Goal: Task Accomplishment & Management: Manage account settings

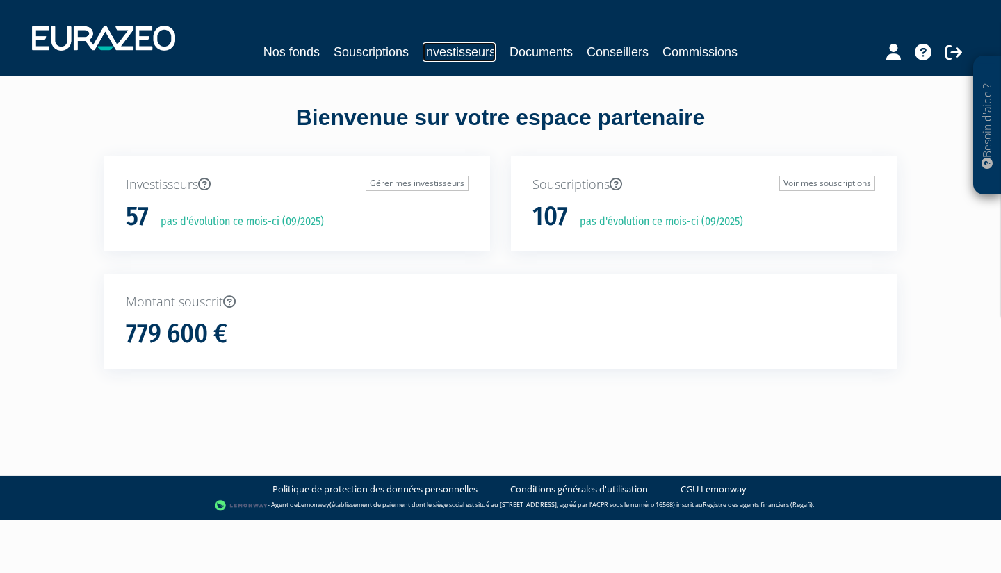
click at [466, 59] on link "Investisseurs" at bounding box center [459, 51] width 73 height 19
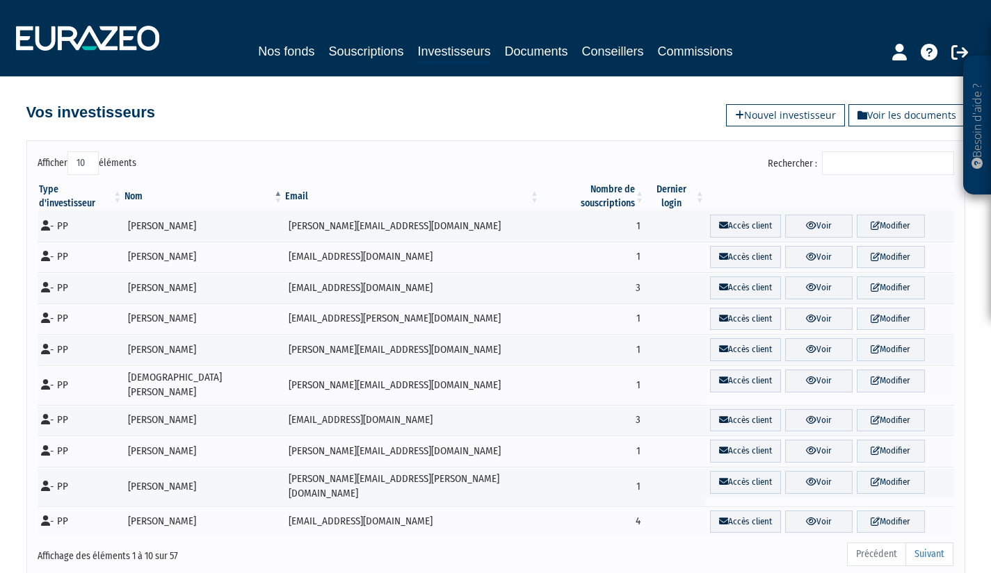
click at [844, 165] on input "Rechercher :" at bounding box center [888, 164] width 132 height 24
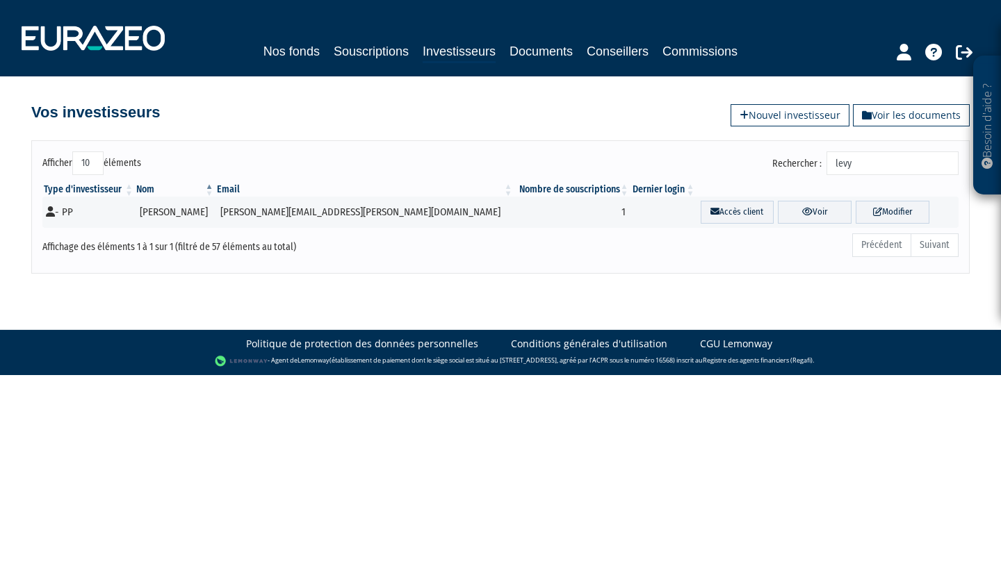
type input "levy"
click at [883, 214] on link "Modifier" at bounding box center [893, 212] width 74 height 23
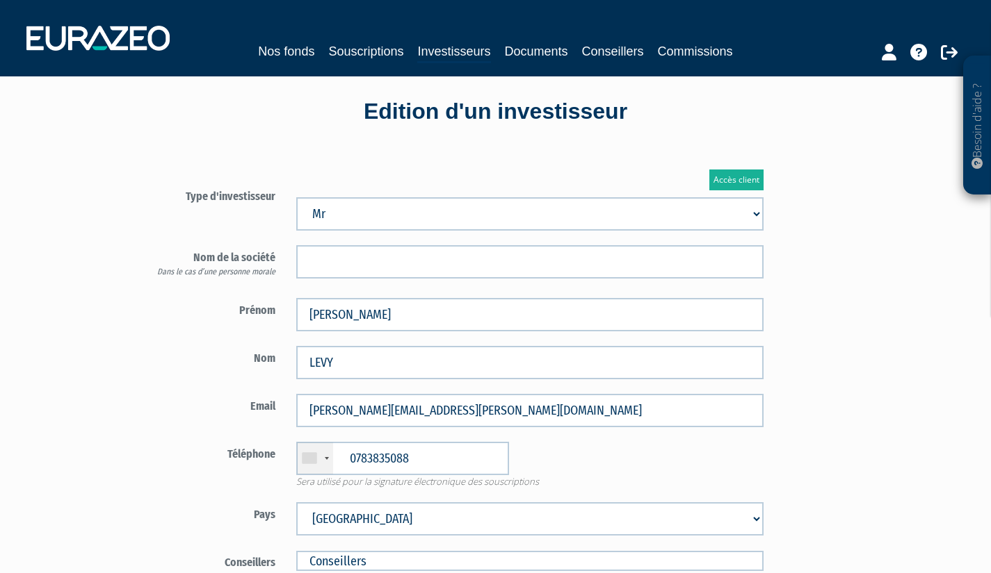
scroll to position [17, 0]
click at [729, 179] on link "Accès client" at bounding box center [736, 180] width 54 height 21
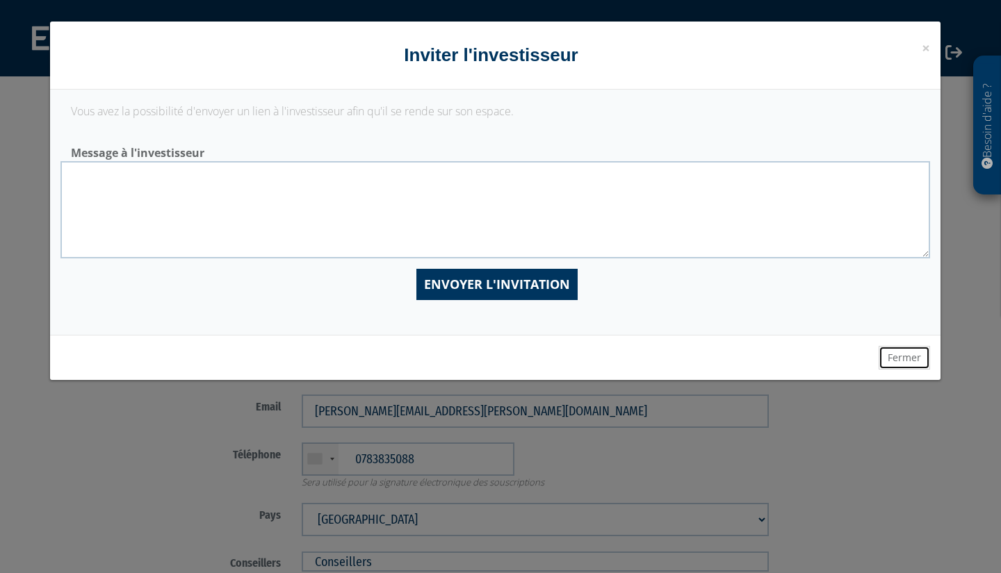
click at [900, 359] on button "Fermer" at bounding box center [904, 358] width 51 height 24
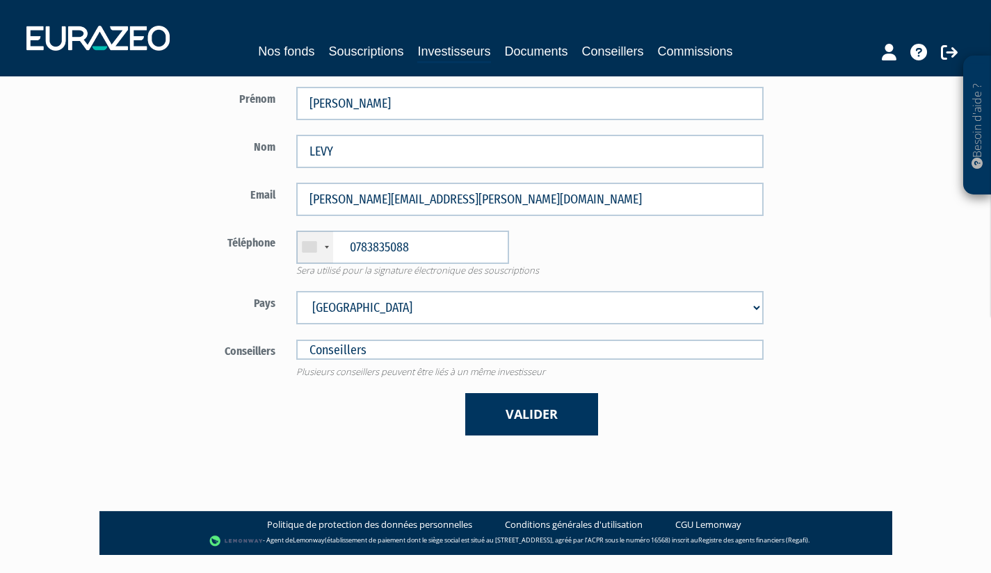
scroll to position [230, 0]
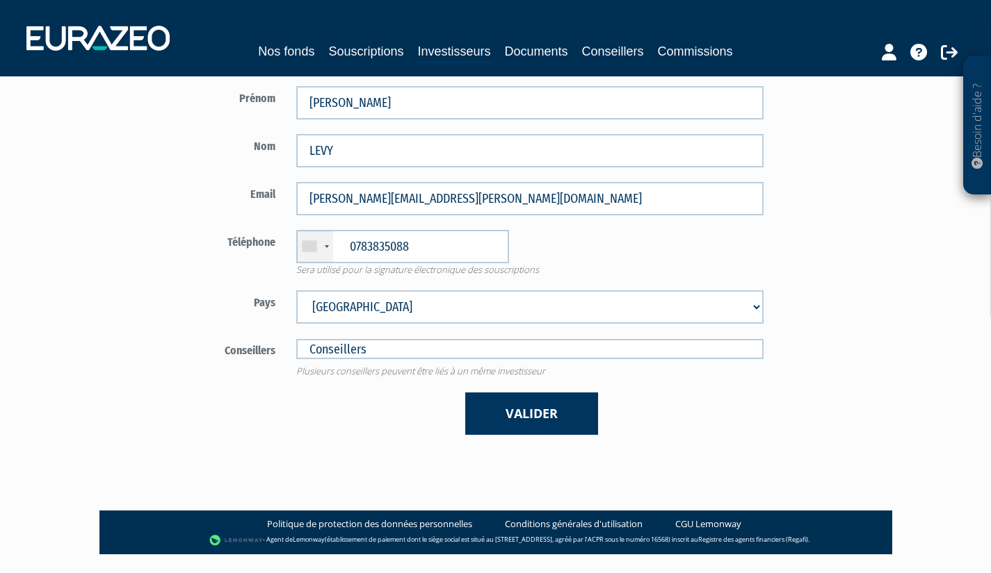
click at [510, 423] on button "Valider" at bounding box center [531, 414] width 133 height 42
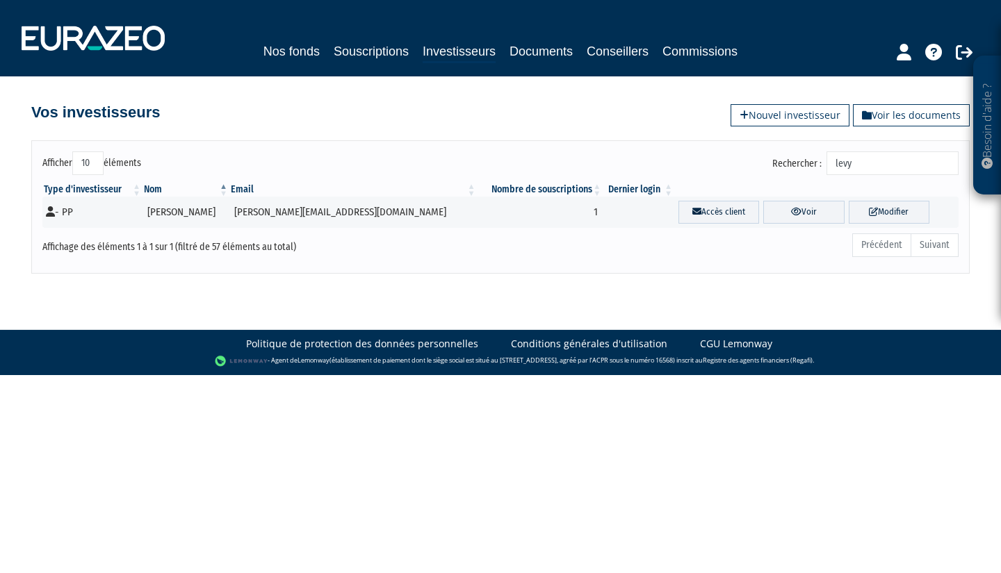
click at [773, 209] on link "Voir" at bounding box center [803, 212] width 81 height 23
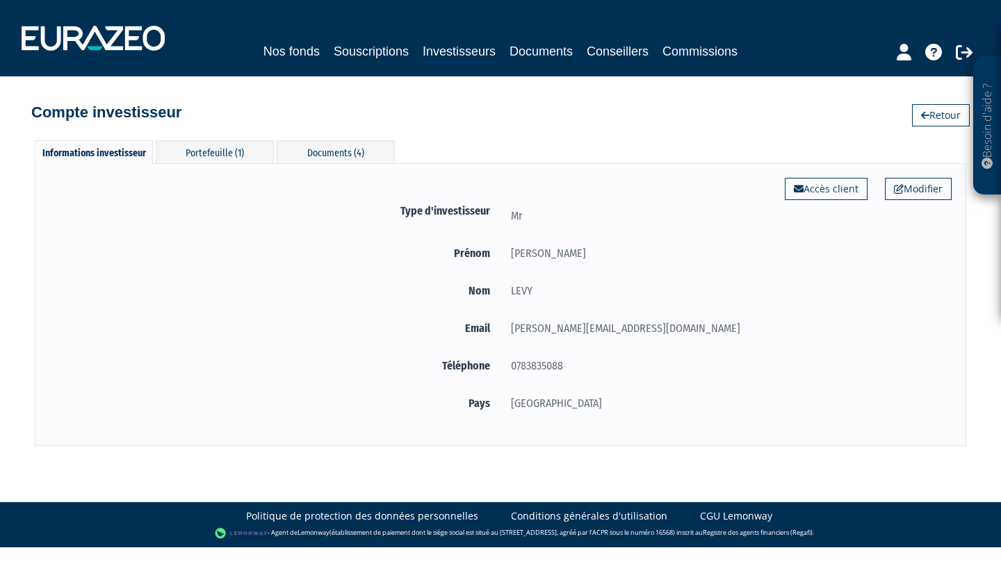
click at [232, 148] on div "Portefeuille (1)" at bounding box center [215, 151] width 118 height 23
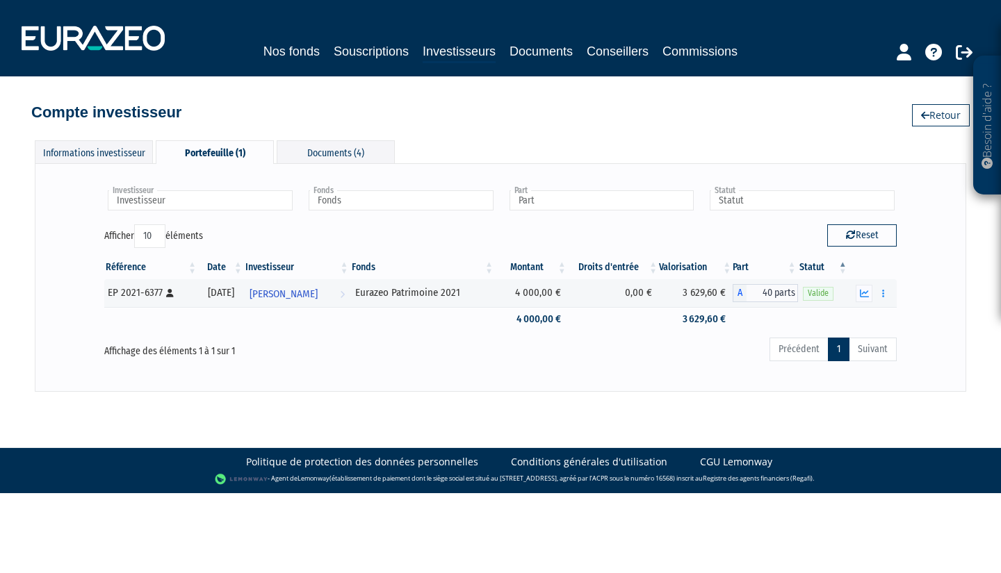
click at [322, 147] on div "Documents (4)" at bounding box center [336, 151] width 118 height 23
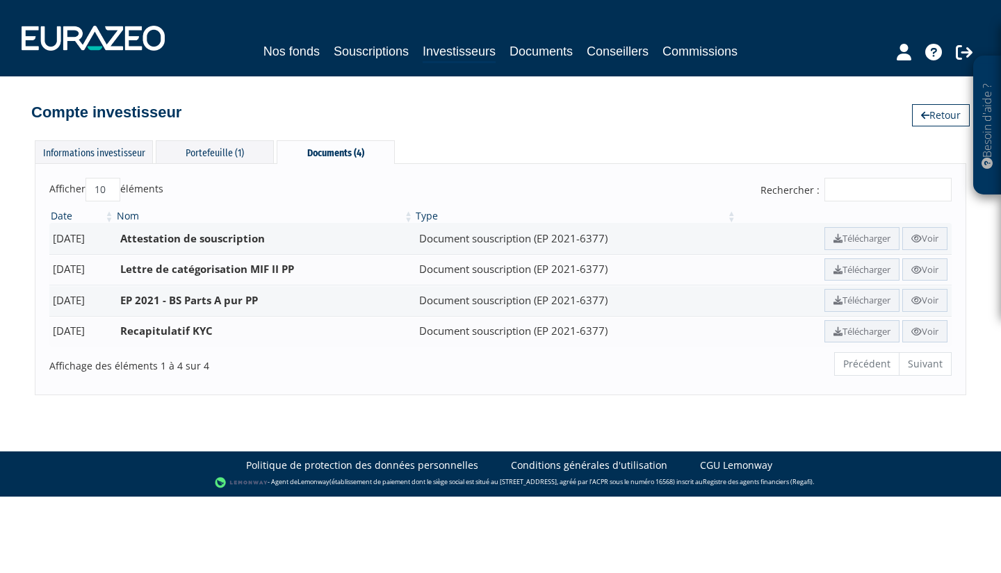
click at [322, 147] on div "Documents (4)" at bounding box center [336, 152] width 118 height 24
click at [124, 152] on div "Informations investisseur" at bounding box center [94, 151] width 118 height 23
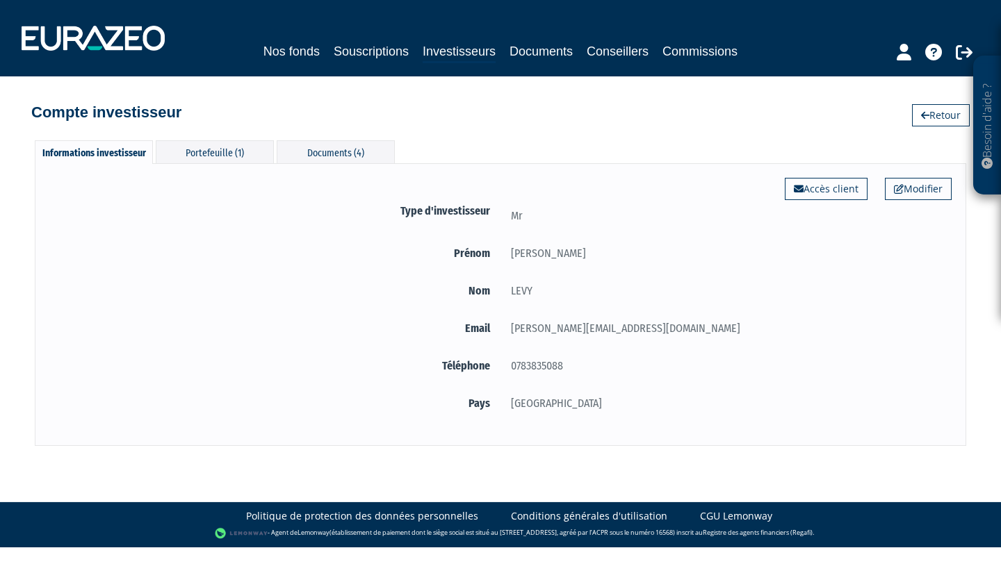
click at [912, 194] on link "Modifier" at bounding box center [918, 189] width 67 height 22
